Goal: Transaction & Acquisition: Purchase product/service

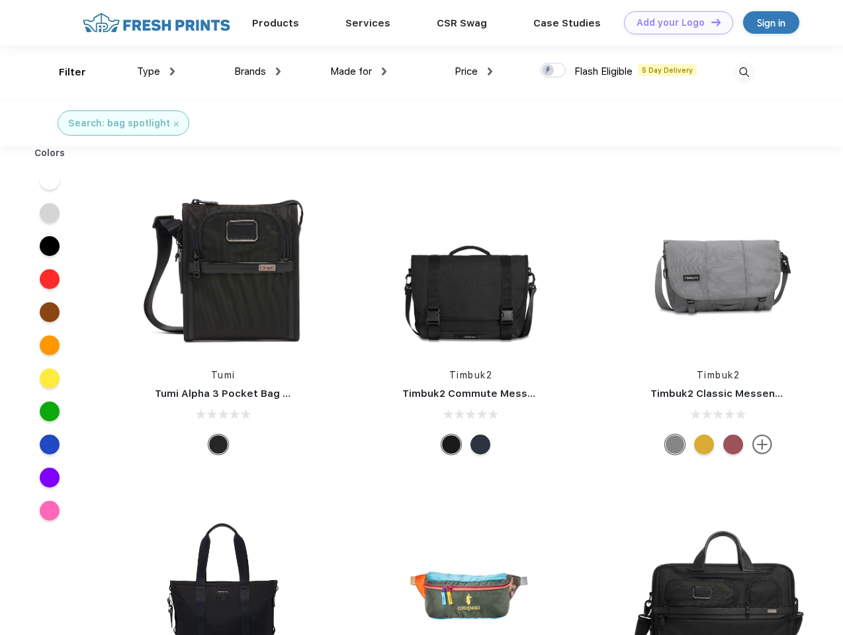
scroll to position [1, 0]
click at [673, 22] on link "Add your Logo Design Tool" at bounding box center [678, 22] width 109 height 23
click at [0, 0] on div "Design Tool" at bounding box center [0, 0] width 0 height 0
click at [710, 22] on link "Add your Logo Design Tool" at bounding box center [678, 22] width 109 height 23
click at [63, 72] on div "Filter" at bounding box center [72, 72] width 27 height 15
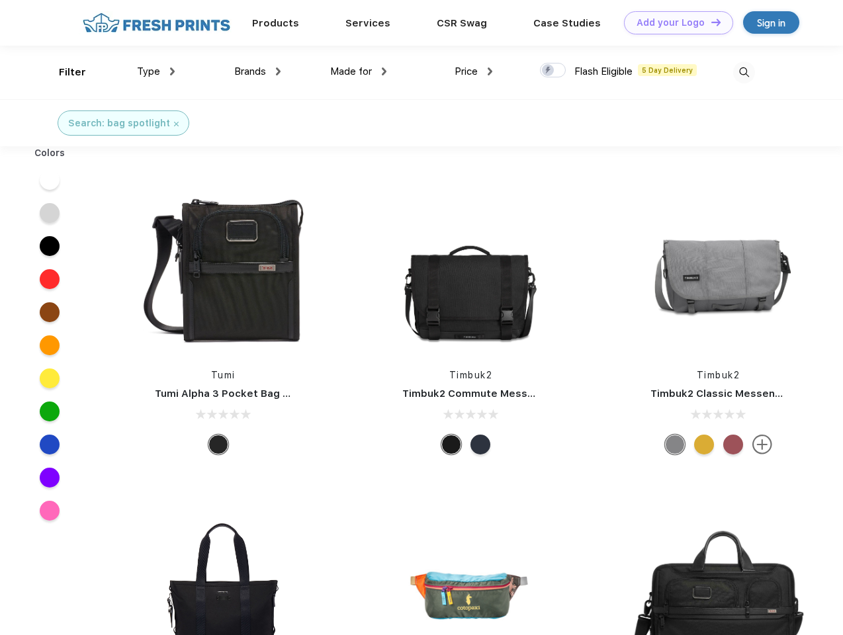
click at [156, 71] on span "Type" at bounding box center [148, 71] width 23 height 12
click at [257, 71] on span "Brands" at bounding box center [250, 71] width 32 height 12
click at [358, 71] on span "Made for" at bounding box center [351, 71] width 42 height 12
click at [474, 71] on span "Price" at bounding box center [465, 71] width 23 height 12
click at [553, 71] on div at bounding box center [553, 70] width 26 height 15
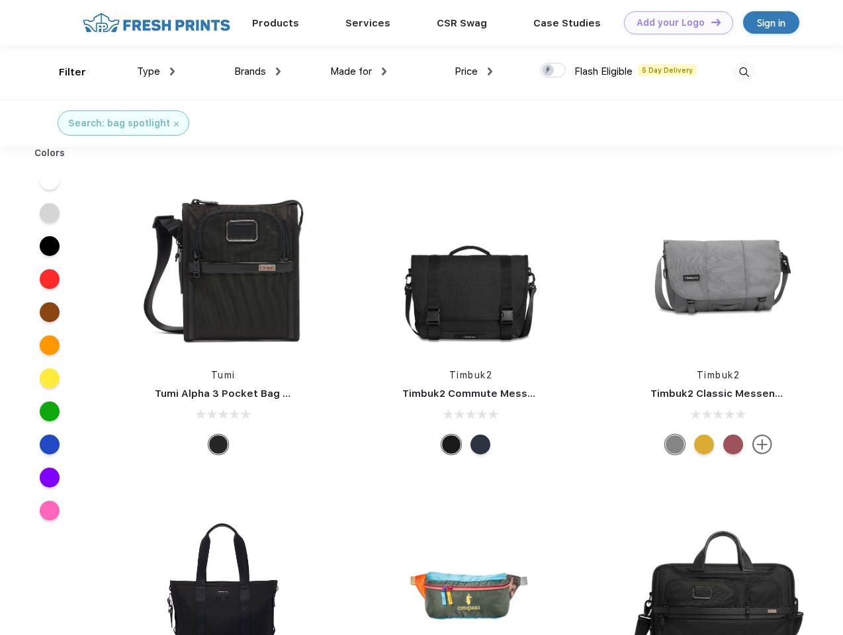
click at [548, 71] on input "checkbox" at bounding box center [544, 66] width 9 height 9
click at [743, 72] on img at bounding box center [744, 73] width 22 height 22
